Goal: Information Seeking & Learning: Learn about a topic

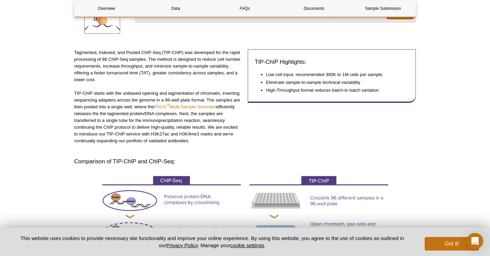
scroll to position [131, 0]
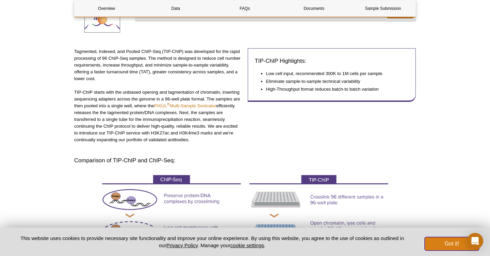
click at [441, 249] on button "Got it!" at bounding box center [451, 244] width 54 height 14
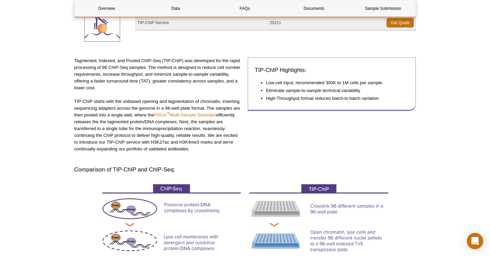
scroll to position [112, 0]
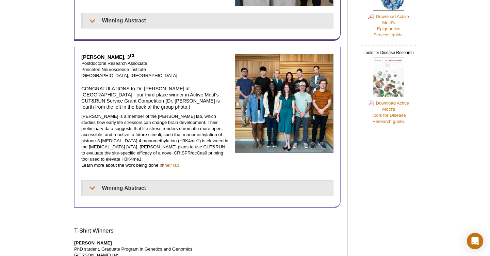
scroll to position [357, 0]
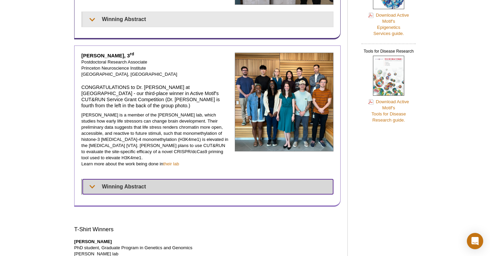
click at [133, 180] on summary "Winning Abstract" at bounding box center [208, 187] width 250 height 15
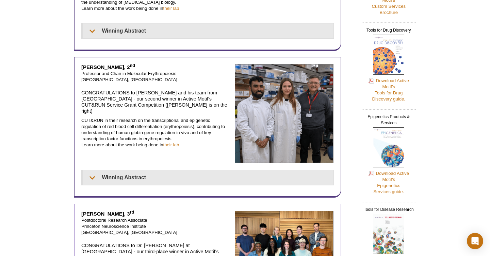
scroll to position [185, 0]
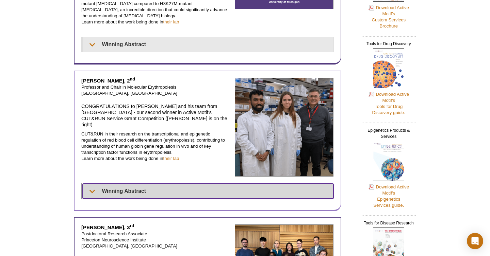
click at [136, 184] on summary "Winning Abstract" at bounding box center [208, 191] width 251 height 15
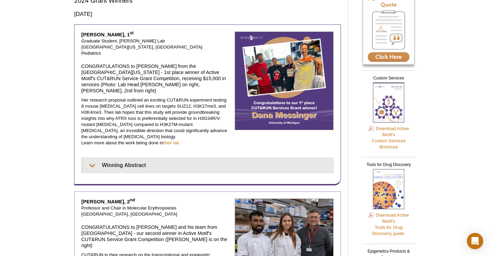
scroll to position [67, 0]
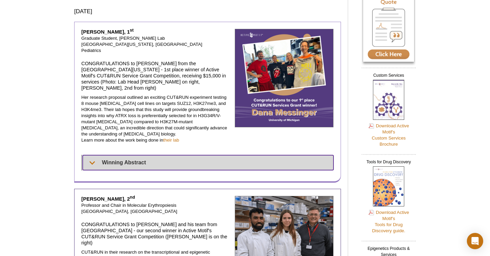
click at [134, 155] on summary "Winning Abstract" at bounding box center [208, 162] width 251 height 15
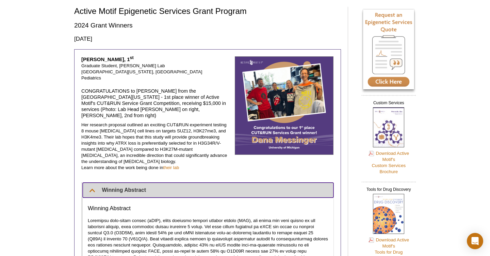
scroll to position [34, 0]
